Goal: Task Accomplishment & Management: Manage account settings

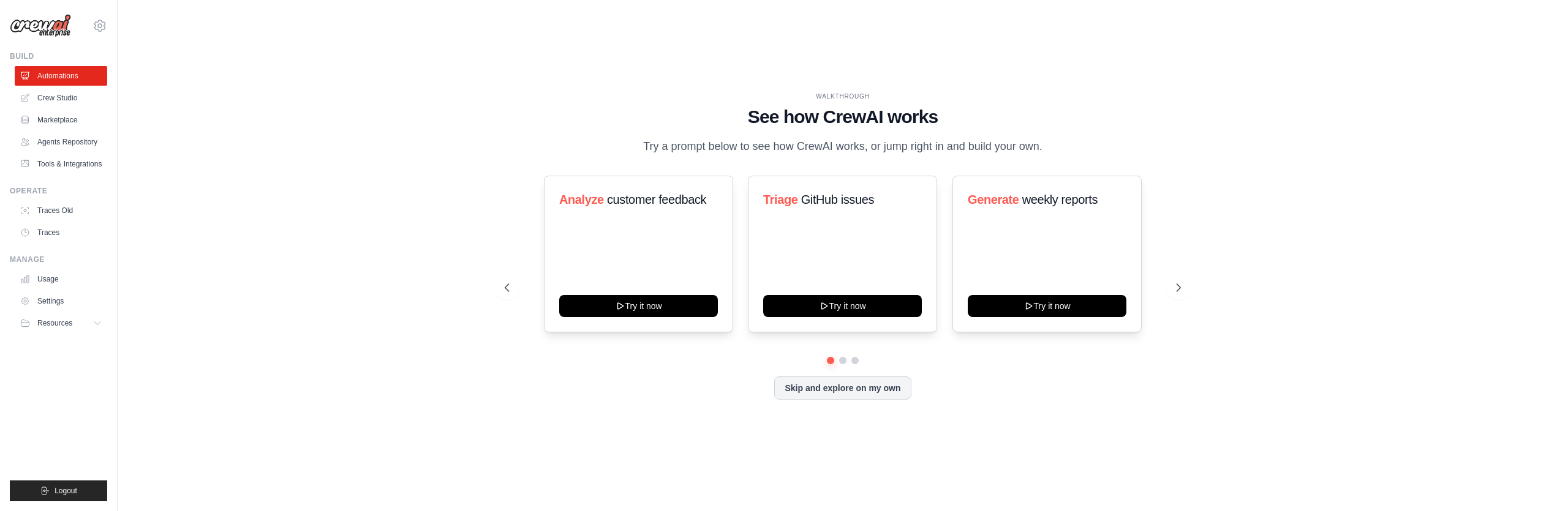
click at [110, 26] on div "kanav.ailawadi@docusign.com Settings Build Automations" at bounding box center [59, 255] width 118 height 511
click at [102, 24] on icon at bounding box center [100, 25] width 15 height 15
click at [323, 182] on div "WALKTHROUGH See how CrewAI works Try a prompt below to see how CrewAI works, or…" at bounding box center [843, 255] width 1411 height 487
click at [104, 29] on icon at bounding box center [100, 25] width 11 height 10
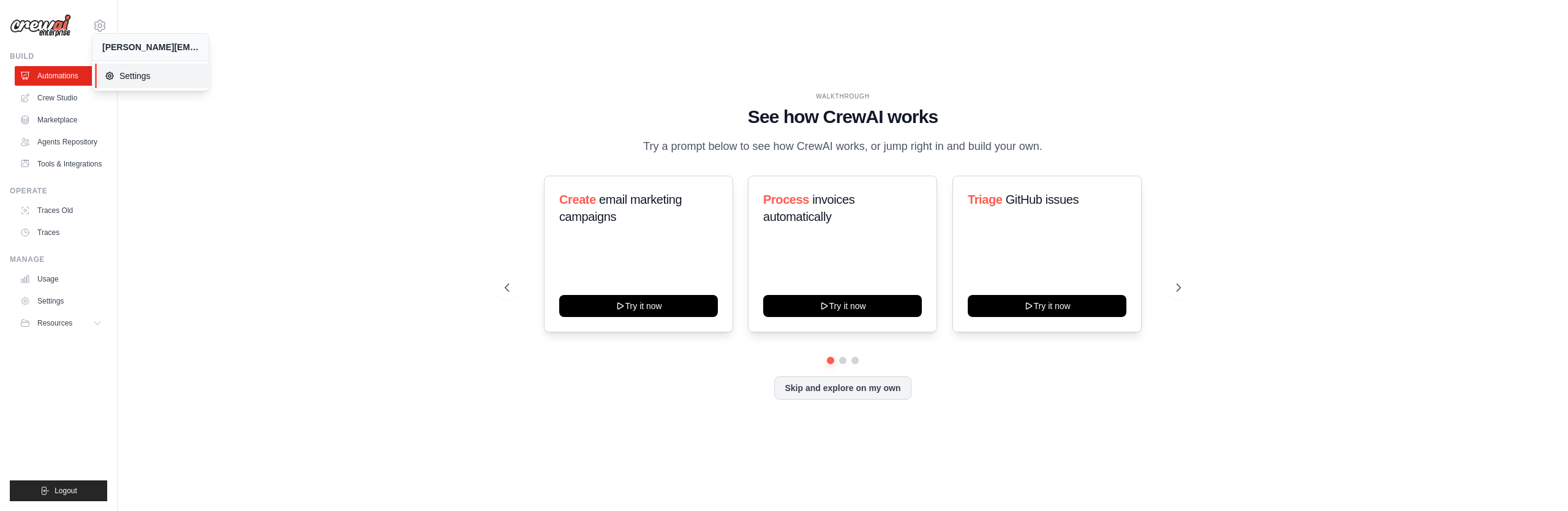
click at [148, 83] on link "Settings" at bounding box center [153, 76] width 116 height 24
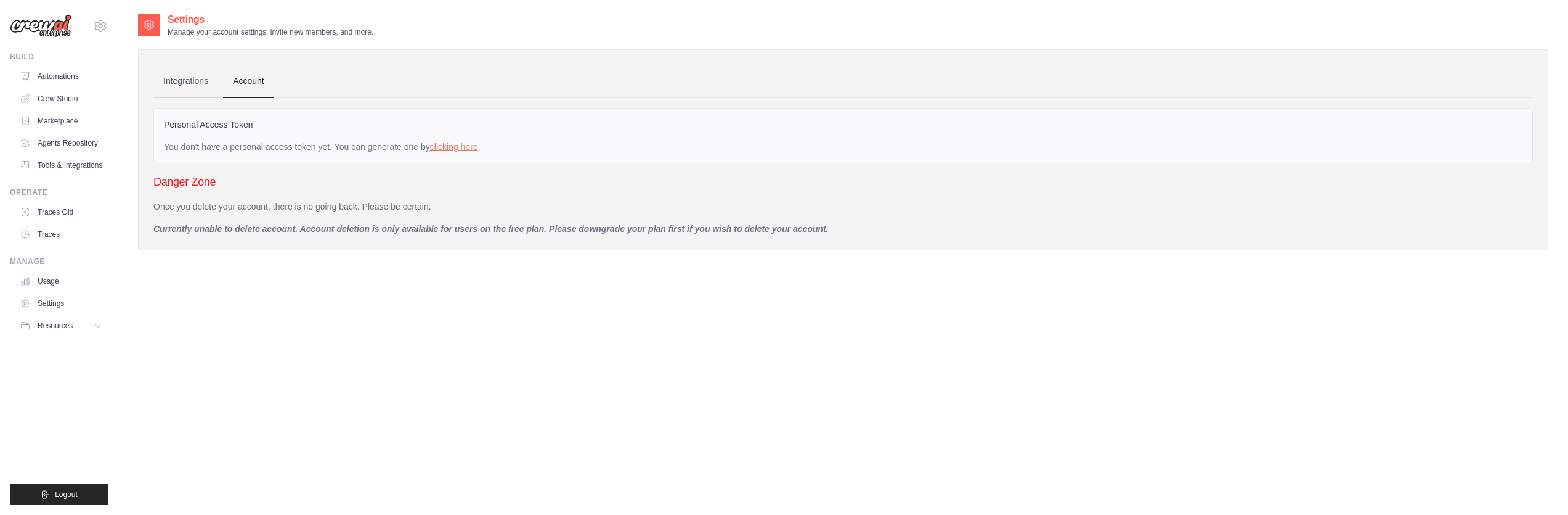
click at [196, 78] on link "Integrations" at bounding box center [185, 81] width 64 height 33
